Goal: Information Seeking & Learning: Learn about a topic

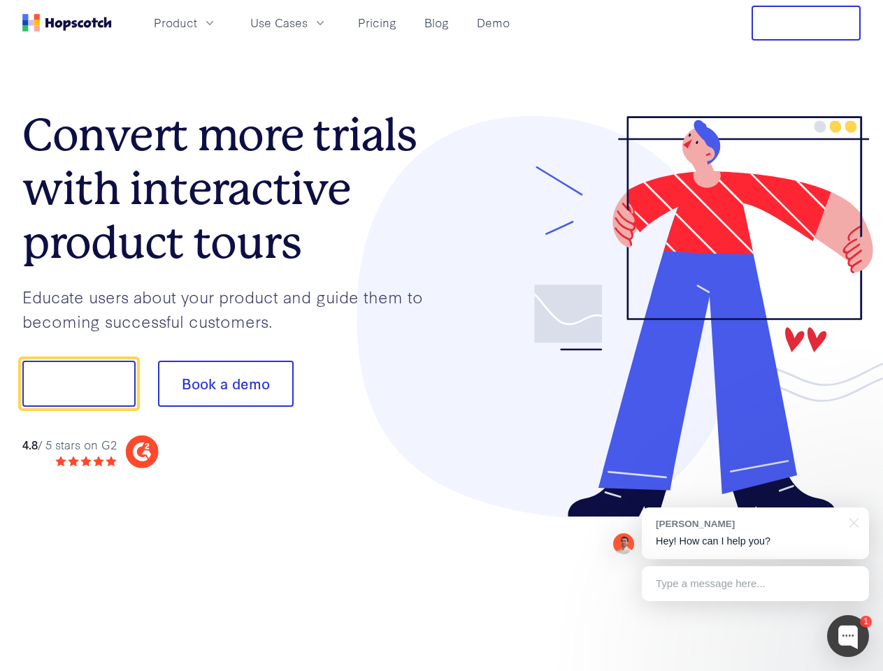
click at [442, 335] on div at bounding box center [651, 317] width 419 height 402
click at [197, 22] on span "Product" at bounding box center [175, 22] width 43 height 17
click at [307, 22] on span "Use Cases" at bounding box center [278, 22] width 57 height 17
click at [806, 23] on button "Free Trial" at bounding box center [805, 23] width 109 height 35
click at [78, 384] on button "Show me!" at bounding box center [78, 384] width 113 height 46
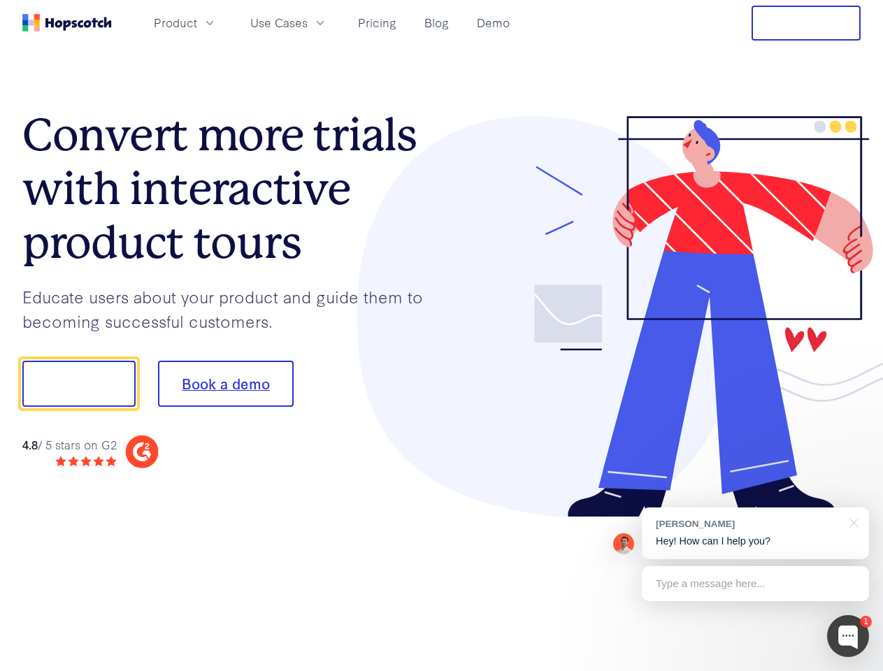
click at [225, 384] on button "Book a demo" at bounding box center [226, 384] width 136 height 46
click at [848, 636] on div at bounding box center [848, 636] width 42 height 42
click at [755, 533] on div "[PERSON_NAME] Hey! How can I help you?" at bounding box center [754, 533] width 227 height 52
click at [851, 521] on div at bounding box center [738, 382] width 262 height 466
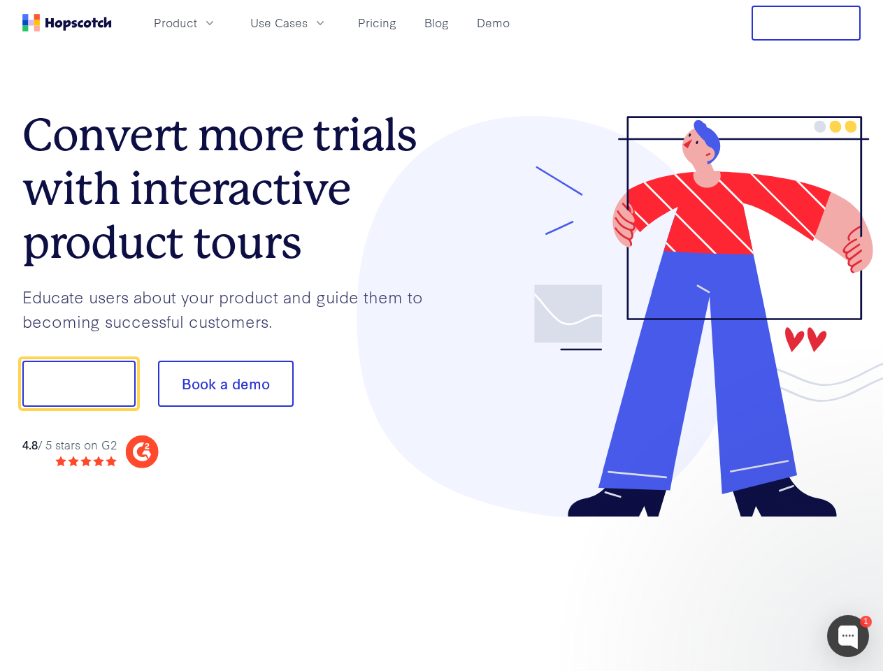
click at [755, 583] on div at bounding box center [738, 475] width 262 height 279
